Goal: Information Seeking & Learning: Learn about a topic

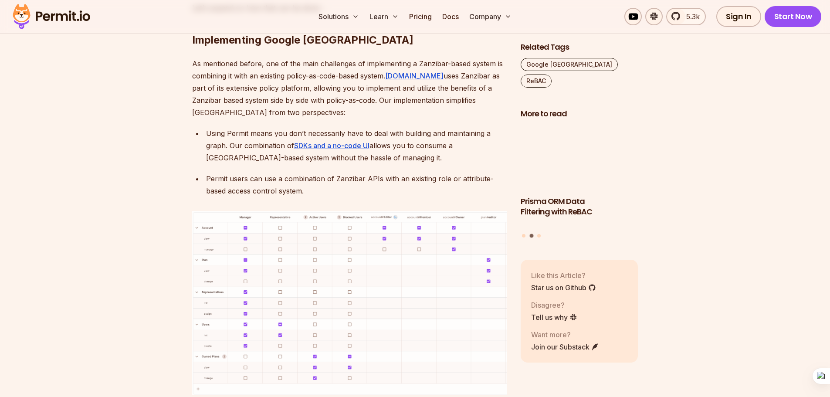
scroll to position [3641, 0]
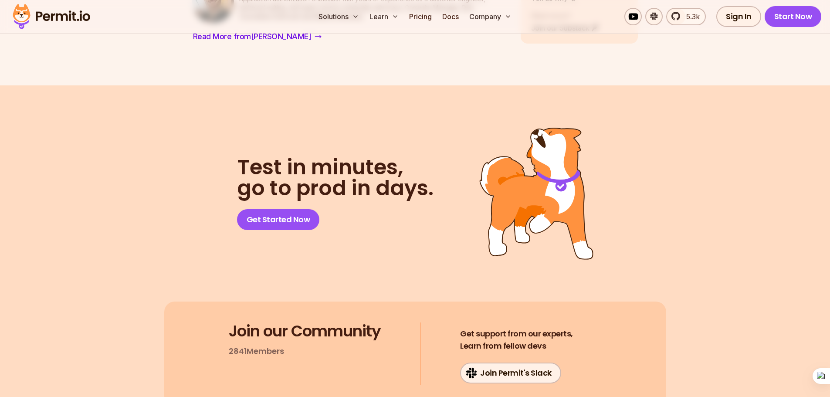
scroll to position [5603, 0]
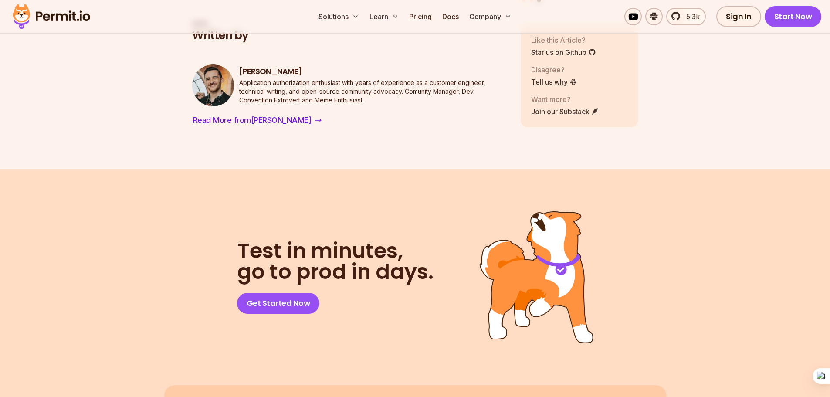
click at [53, 18] on img at bounding box center [51, 17] width 85 height 30
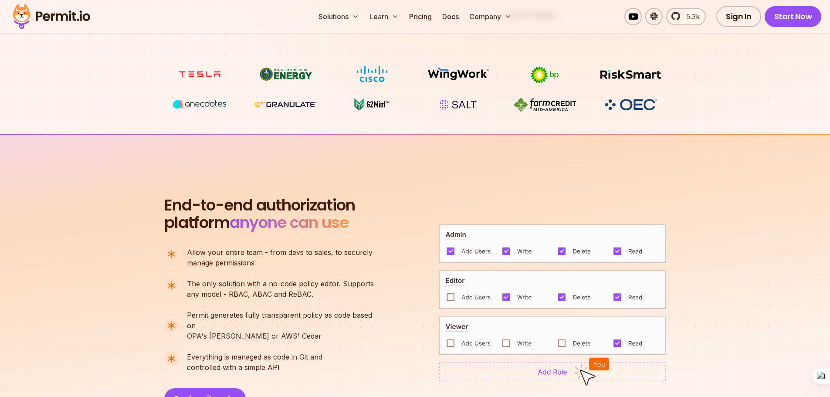
scroll to position [485, 0]
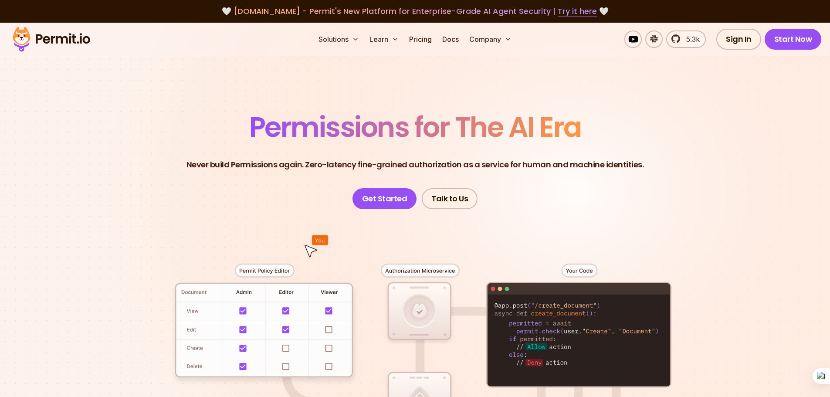
scroll to position [1143, 0]
